Goal: Information Seeking & Learning: Learn about a topic

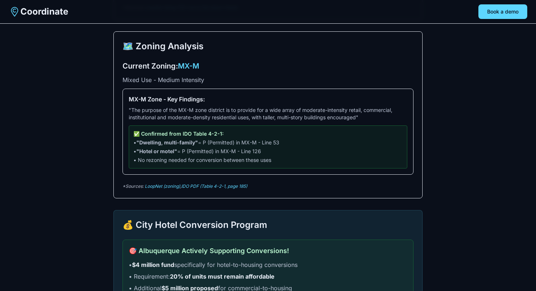
scroll to position [469, 0]
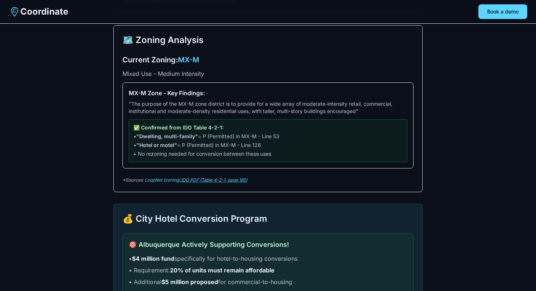
click at [211, 181] on link "IDO PDF (Table 4-2-1, page 185)" at bounding box center [214, 179] width 66 height 5
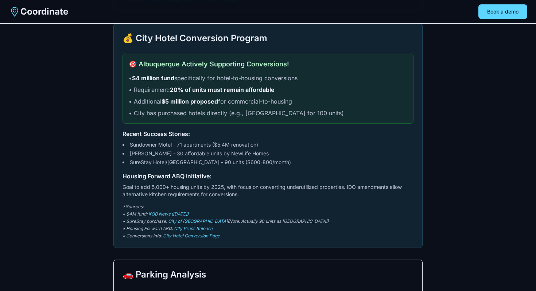
scroll to position [636, 0]
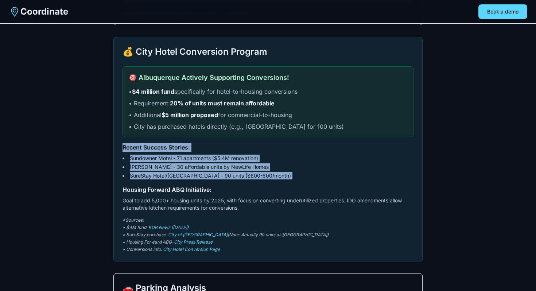
drag, startPoint x: 123, startPoint y: 148, endPoint x: 278, endPoint y: 182, distance: 158.7
click at [278, 182] on div "💰 City Hotel Conversion Program 🎯 [GEOGRAPHIC_DATA] Actively Supporting Convers…" at bounding box center [267, 149] width 309 height 225
click at [283, 175] on li "SureStay Hotel/[GEOGRAPHIC_DATA] - 90 units ($600-800/month)" at bounding box center [267, 175] width 291 height 7
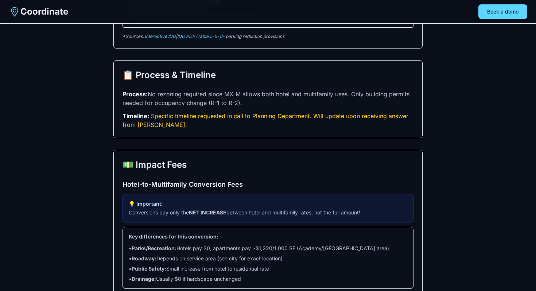
scroll to position [1093, 0]
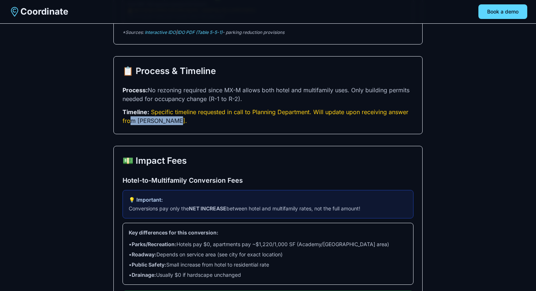
drag, startPoint x: 180, startPoint y: 114, endPoint x: 130, endPoint y: 113, distance: 49.9
click at [130, 113] on p "Timeline: Specific timeline requested in call to Planning Department. Will upda…" at bounding box center [267, 116] width 291 height 17
click at [199, 124] on div "📋 Process & Timeline Process: No rezoning required since MX-M allows both hotel…" at bounding box center [267, 95] width 309 height 78
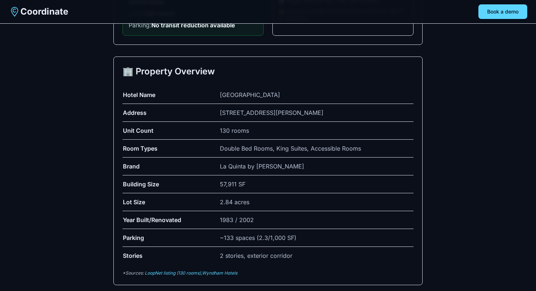
scroll to position [0, 0]
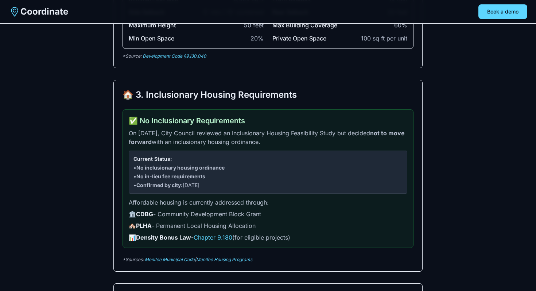
scroll to position [417, 0]
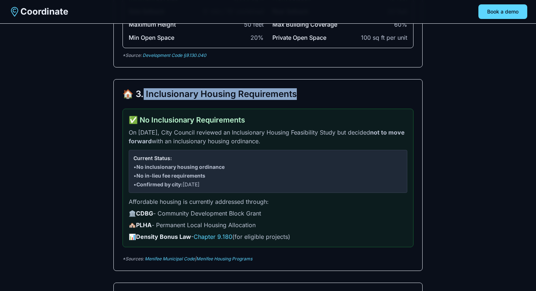
drag, startPoint x: 142, startPoint y: 94, endPoint x: 313, endPoint y: 95, distance: 170.6
click at [313, 95] on h2 "🏠 3. Inclusionary Housing Requirements" at bounding box center [267, 94] width 291 height 12
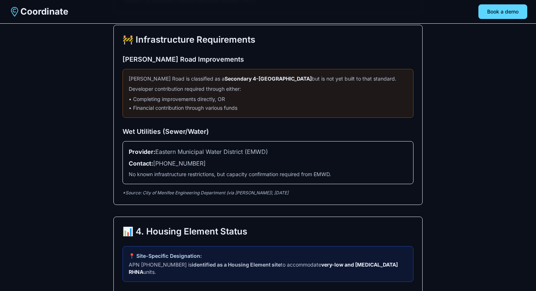
scroll to position [952, 0]
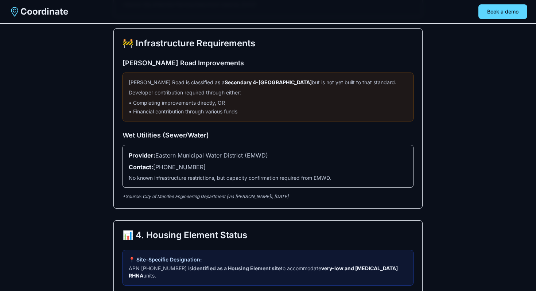
click at [94, 151] on div "🏗️ Development Analysis Report Property APN [PHONE_NUMBER] Menifee, [US_STATE] …" at bounding box center [268, 131] width 536 height 2167
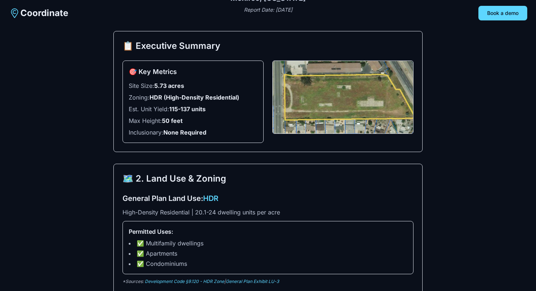
scroll to position [0, 0]
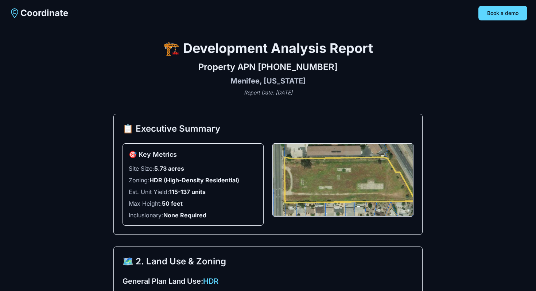
click at [186, 88] on div "Property APN [PHONE_NUMBER] Menifee, [US_STATE] Report Date: [DATE]" at bounding box center [267, 78] width 309 height 35
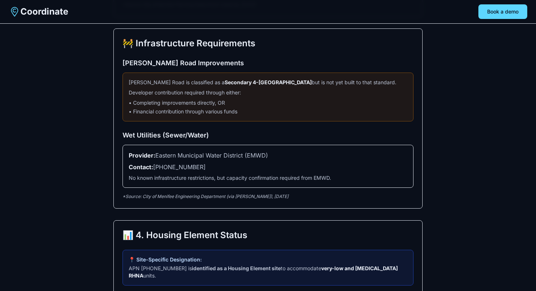
scroll to position [948, 0]
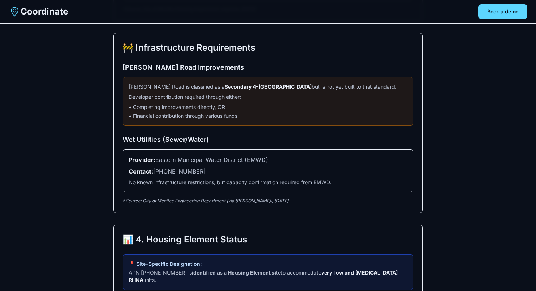
click at [46, 113] on div "🏗️ Development Analysis Report Property APN [PHONE_NUMBER] Menifee, [US_STATE] …" at bounding box center [268, 135] width 536 height 2167
